Goal: Task Accomplishment & Management: Use online tool/utility

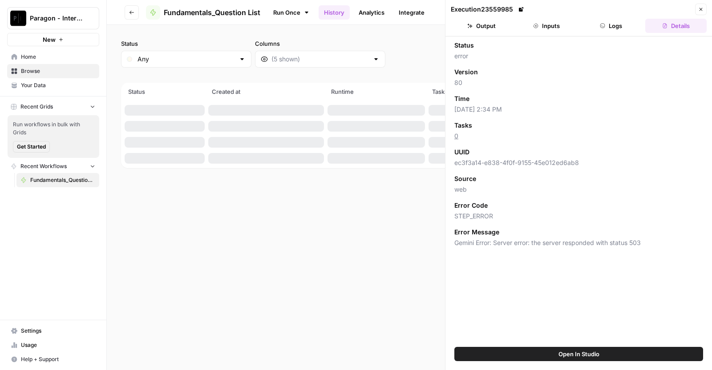
click at [64, 70] on span "Browse" at bounding box center [58, 71] width 74 height 8
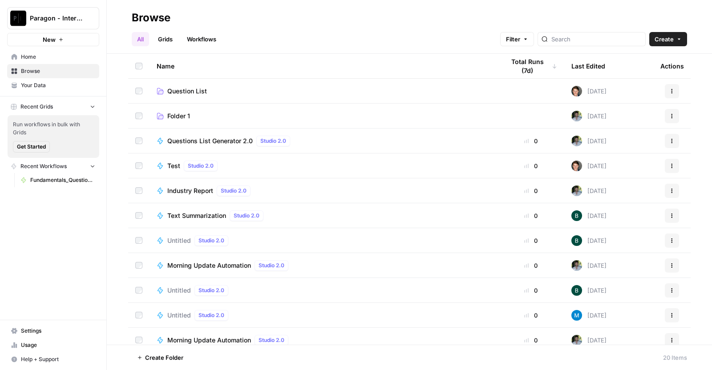
click at [270, 94] on link "Question List" at bounding box center [324, 91] width 334 height 9
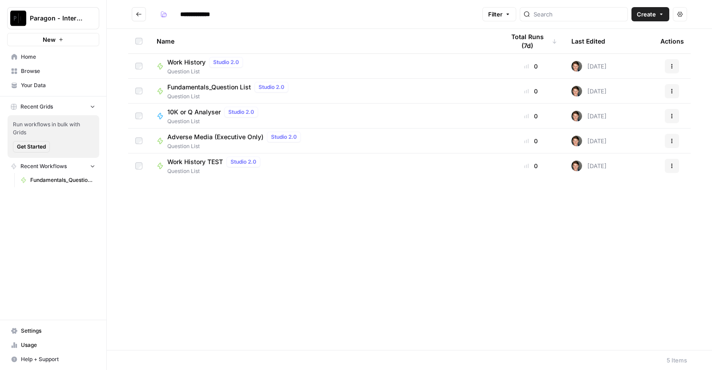
click at [189, 93] on span "Question List" at bounding box center [229, 97] width 125 height 8
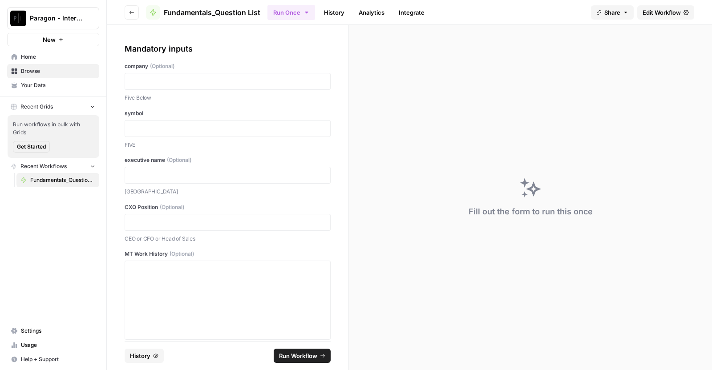
click at [220, 76] on div at bounding box center [228, 81] width 206 height 17
click at [214, 81] on p at bounding box center [227, 81] width 194 height 9
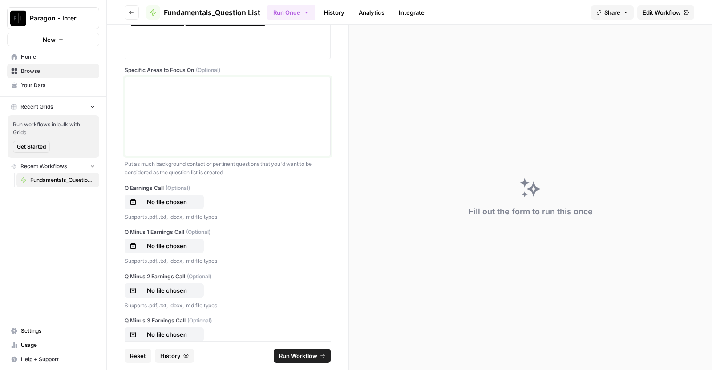
scroll to position [687, 0]
click at [172, 199] on p "No file chosen" at bounding box center [166, 201] width 57 height 9
click at [173, 251] on button "No file chosen" at bounding box center [164, 245] width 79 height 14
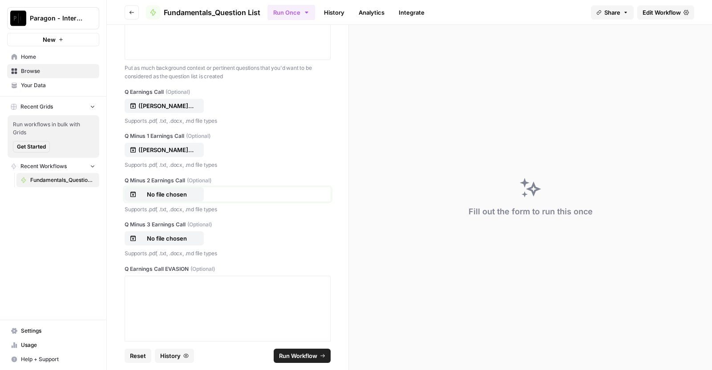
click at [173, 194] on p "No file chosen" at bounding box center [166, 194] width 57 height 9
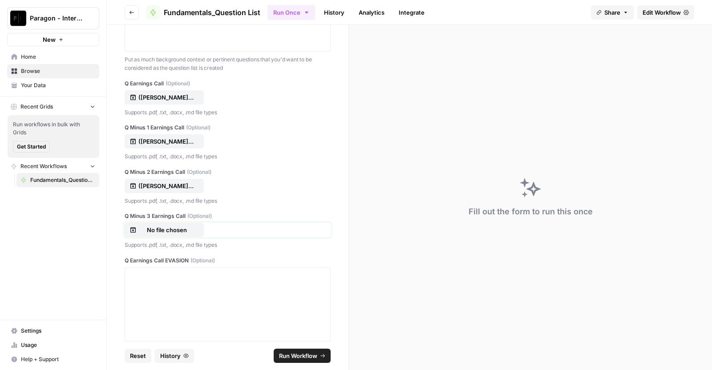
click at [149, 233] on p "No file chosen" at bounding box center [166, 230] width 57 height 9
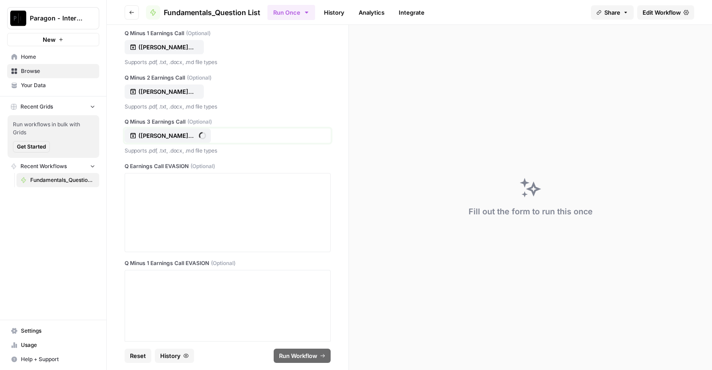
scroll to position [886, 0]
click at [210, 196] on div at bounding box center [227, 212] width 194 height 71
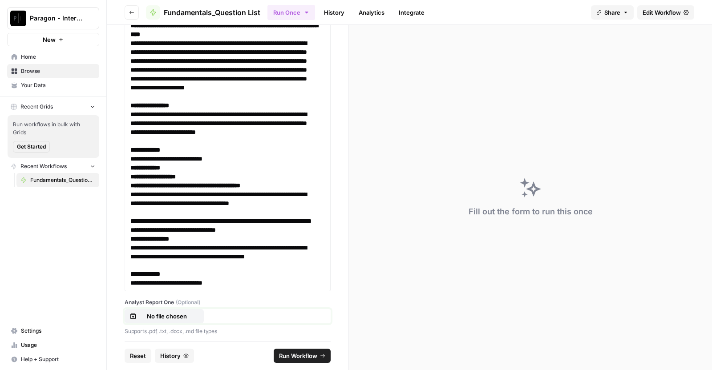
scroll to position [3065, 0]
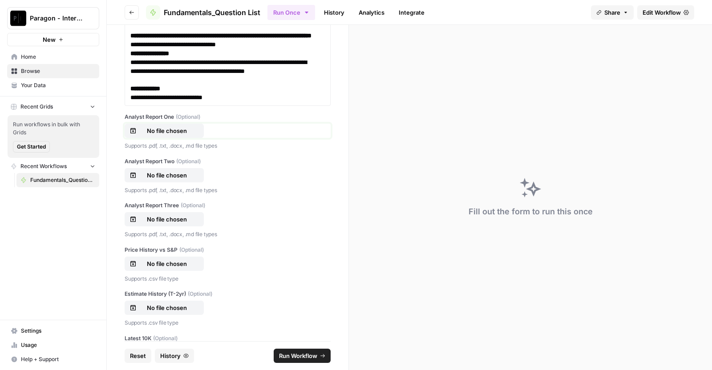
click at [167, 138] on button "No file chosen" at bounding box center [164, 131] width 79 height 14
click at [146, 180] on p "No file chosen" at bounding box center [166, 175] width 57 height 9
click at [185, 224] on p "No file chosen" at bounding box center [166, 219] width 57 height 9
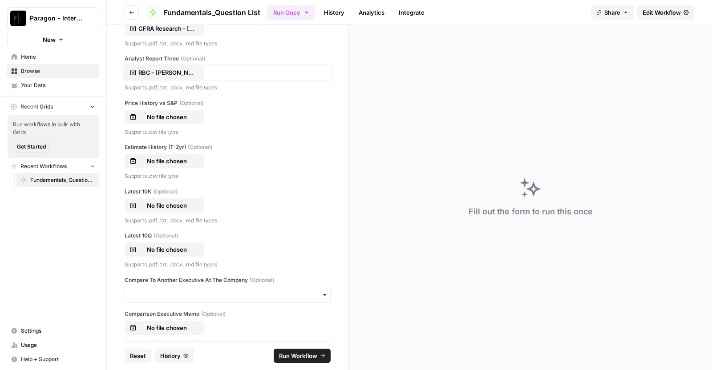
scroll to position [3213, 0]
click at [169, 123] on button "No file chosen" at bounding box center [164, 116] width 79 height 14
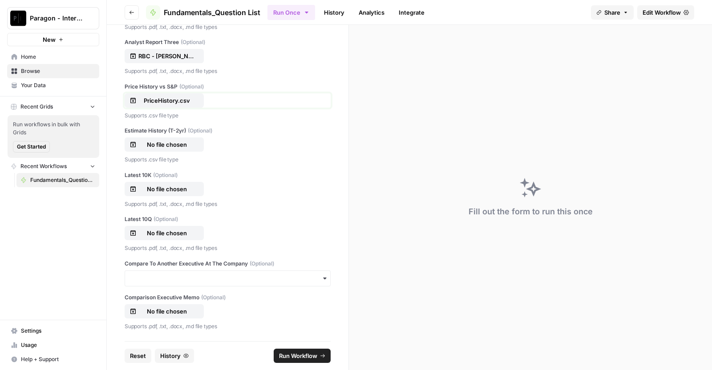
scroll to position [3260, 0]
click at [170, 152] on button "No file chosen" at bounding box center [164, 144] width 79 height 14
click at [173, 193] on p "No file chosen" at bounding box center [166, 189] width 57 height 9
click at [169, 230] on p "No file chosen" at bounding box center [166, 233] width 57 height 9
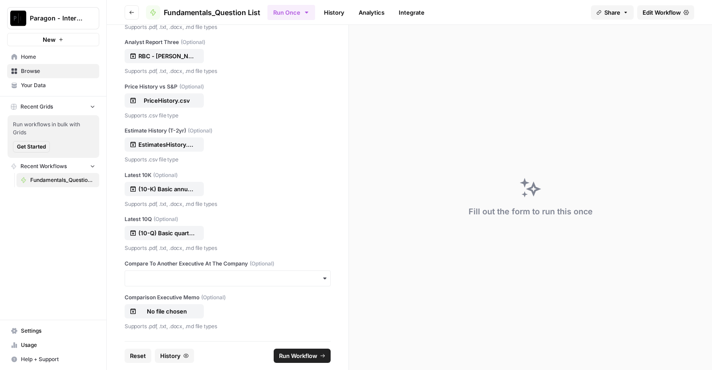
click at [285, 352] on span "Run Workflow" at bounding box center [298, 355] width 38 height 9
